Goal: Find specific page/section: Find specific page/section

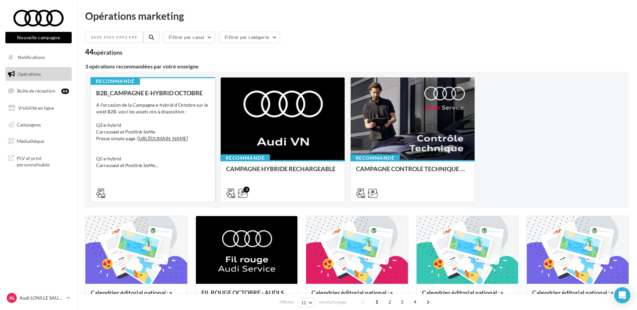
click at [176, 104] on div "A l'occasion de la Campagne e-hybrid d'Octobre sur le volet B2B, voici les asse…" at bounding box center [152, 135] width 113 height 67
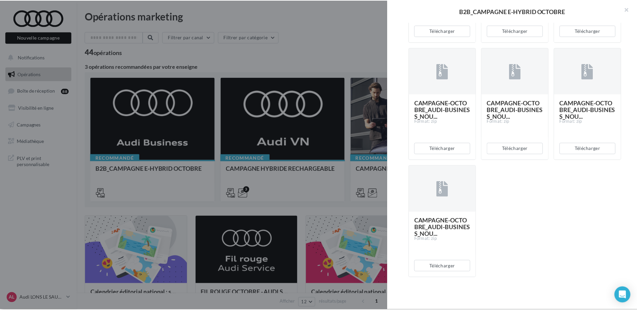
scroll to position [656, 0]
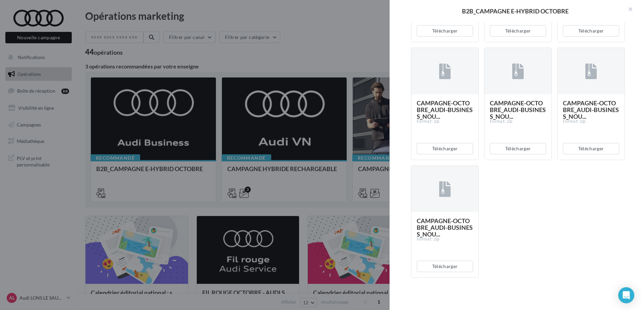
click at [305, 34] on div at bounding box center [320, 155] width 641 height 310
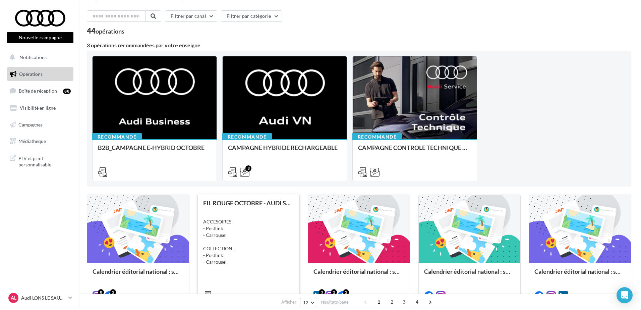
scroll to position [0, 0]
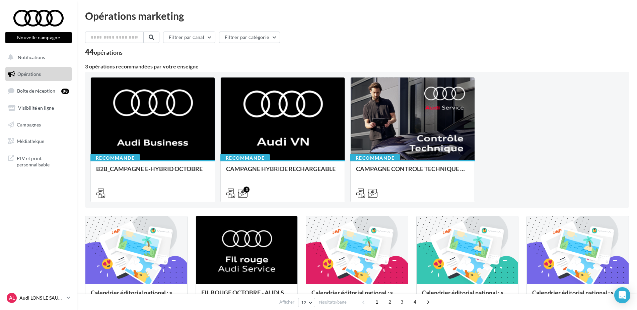
click at [48, 293] on div "AL Audi LONS [PERSON_NAME] audi-lons-def" at bounding box center [35, 297] width 57 height 10
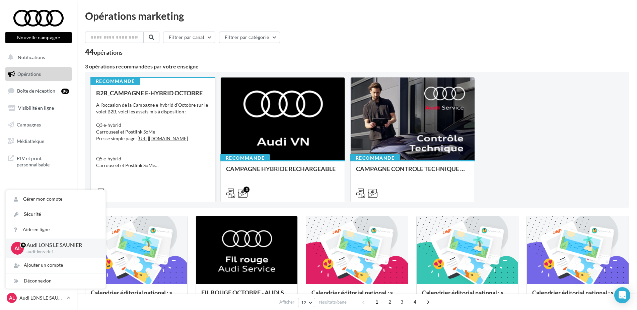
click at [182, 127] on div "A l'occasion de la Campagne e-hybrid d'Octobre sur le volet B2B, voici les asse…" at bounding box center [152, 135] width 113 height 67
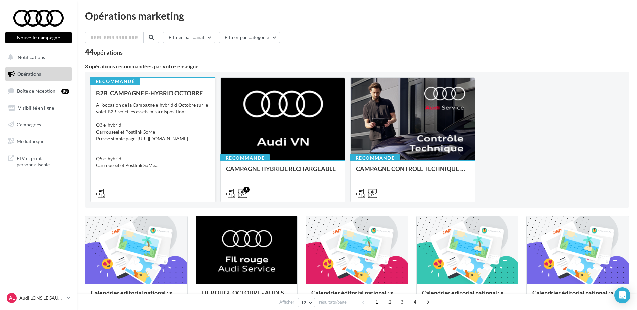
click at [180, 104] on div "A l'occasion de la Campagne e-hybrid d'Octobre sur le volet B2B, voici les asse…" at bounding box center [152, 135] width 113 height 67
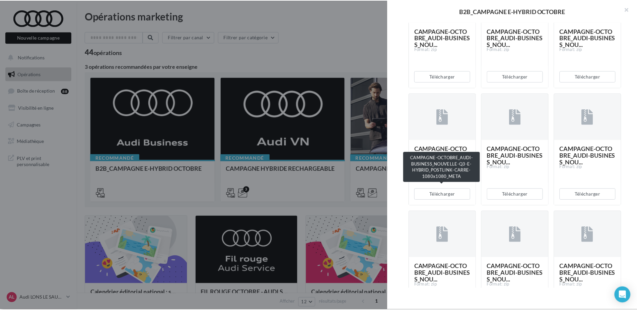
scroll to position [503, 0]
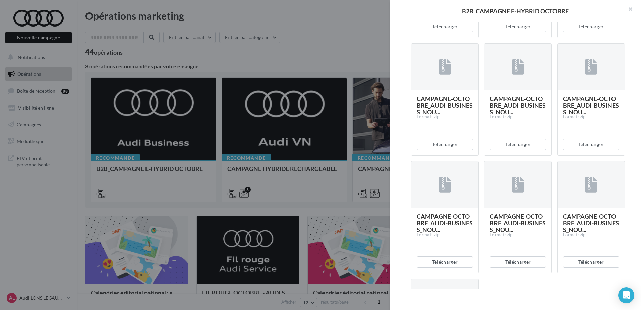
click at [175, 156] on div at bounding box center [320, 155] width 641 height 310
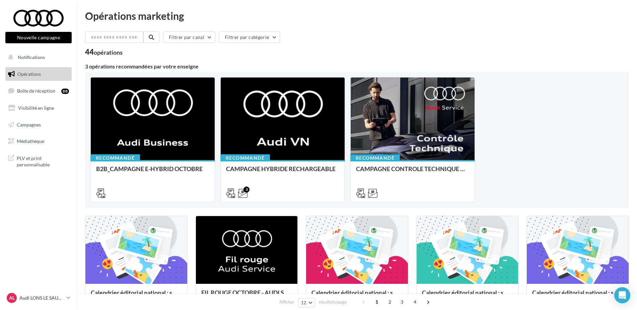
click at [47, 291] on nav "Nouvelle campagne Nouvelle campagne Notifications Opérations Boîte de réception…" at bounding box center [38, 155] width 77 height 310
click at [46, 295] on p "Audi LONS LE SAUNIER" at bounding box center [41, 297] width 45 height 7
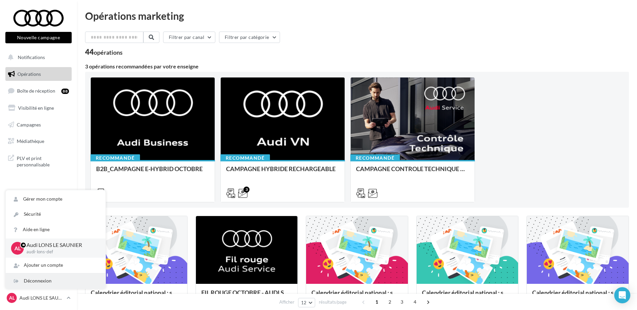
click at [35, 281] on div "Déconnexion" at bounding box center [56, 280] width 100 height 15
